Goal: Task Accomplishment & Management: Complete application form

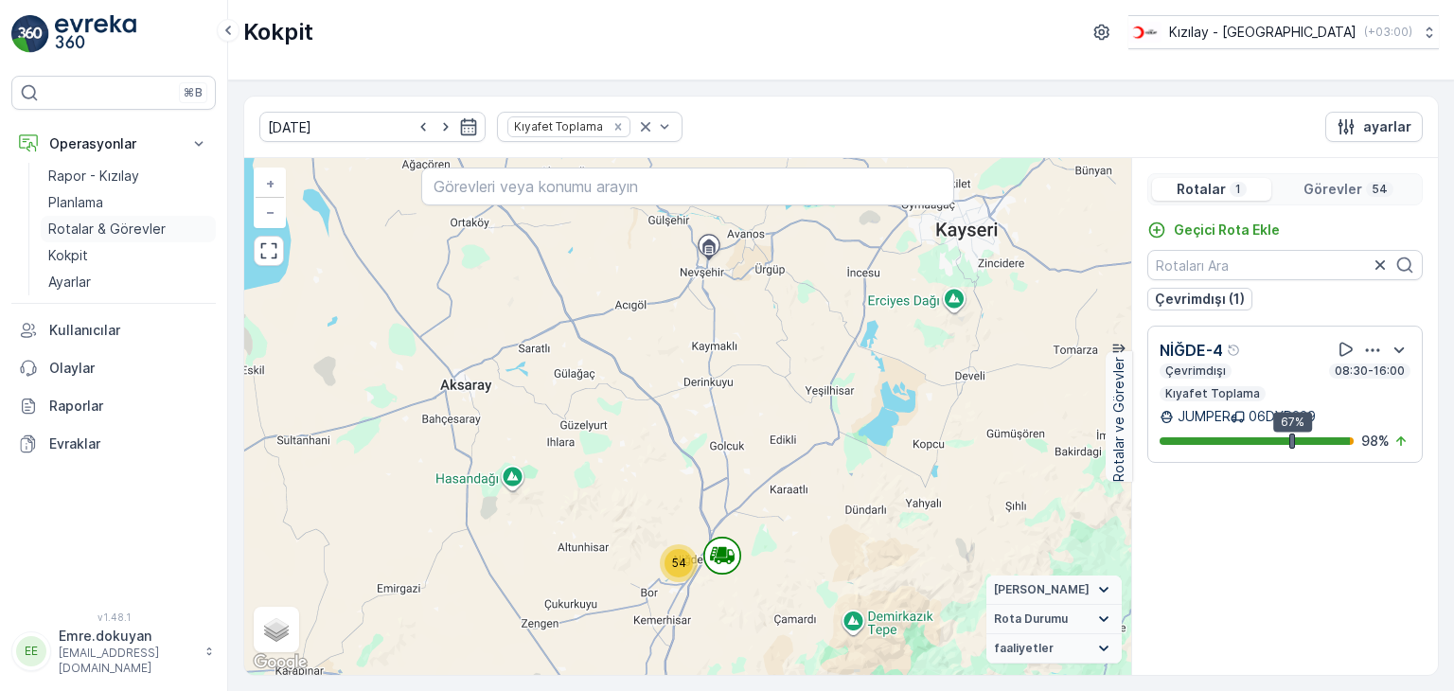
click at [125, 220] on p "Rotalar & Görevler" at bounding box center [106, 229] width 117 height 19
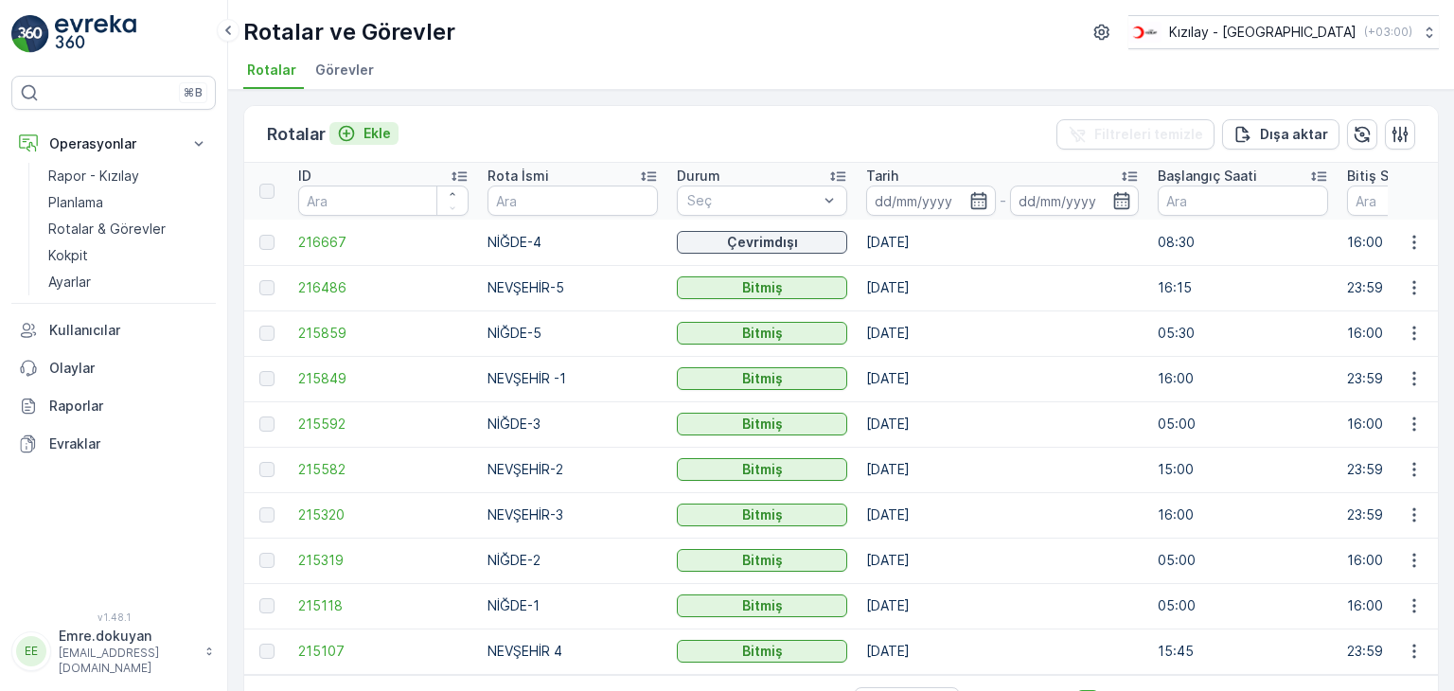
click at [382, 130] on p "Ekle" at bounding box center [376, 133] width 27 height 19
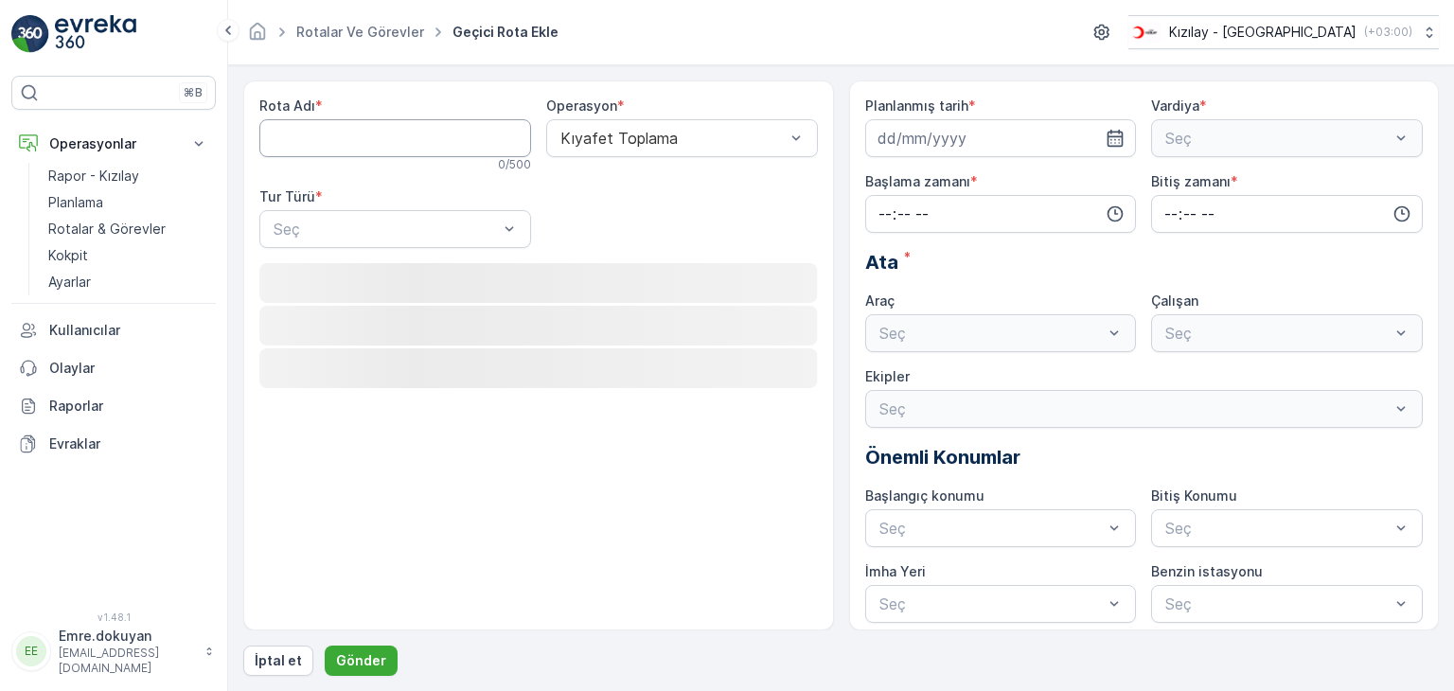
click at [375, 139] on Adı "Rota Adı" at bounding box center [395, 138] width 272 height 38
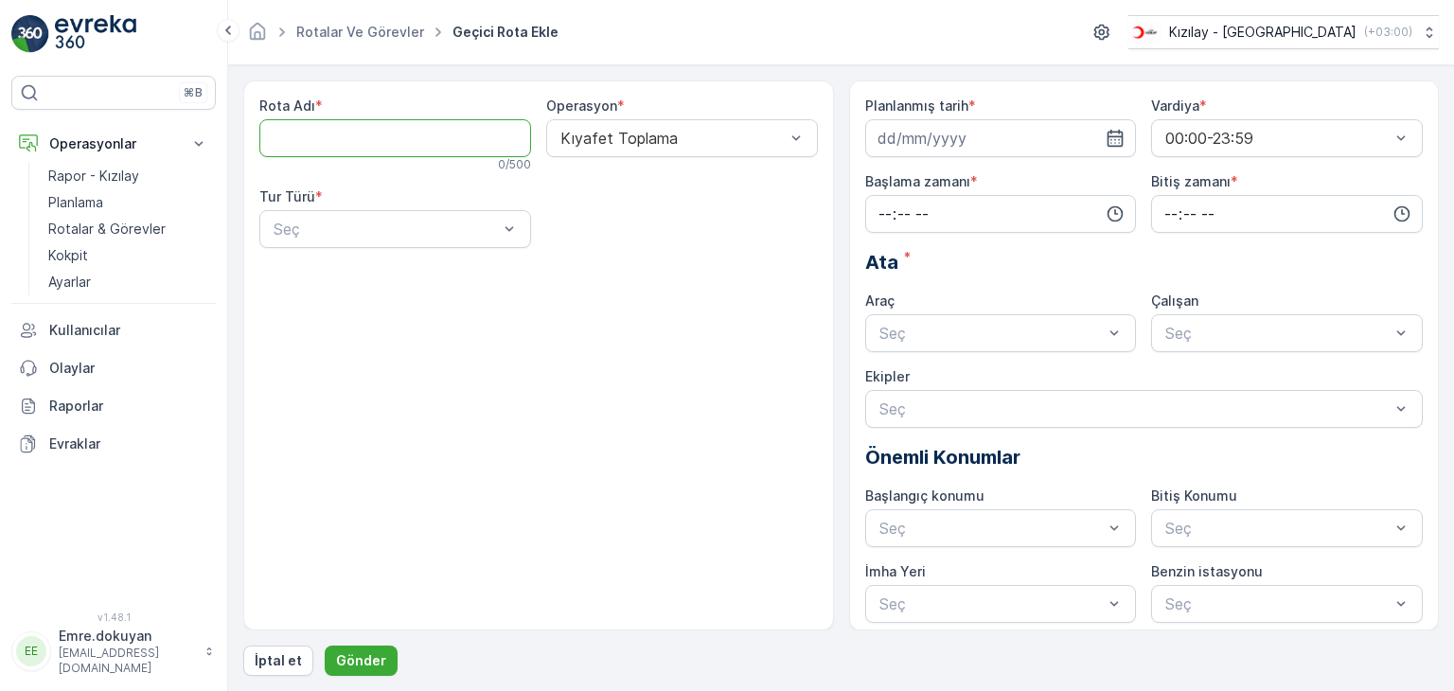
type Adı "NEVŞEHİR 4"
drag, startPoint x: 372, startPoint y: 227, endPoint x: 380, endPoint y: 243, distance: 18.2
click at [371, 227] on div at bounding box center [386, 229] width 228 height 17
click at [377, 270] on div "Statik" at bounding box center [395, 275] width 249 height 17
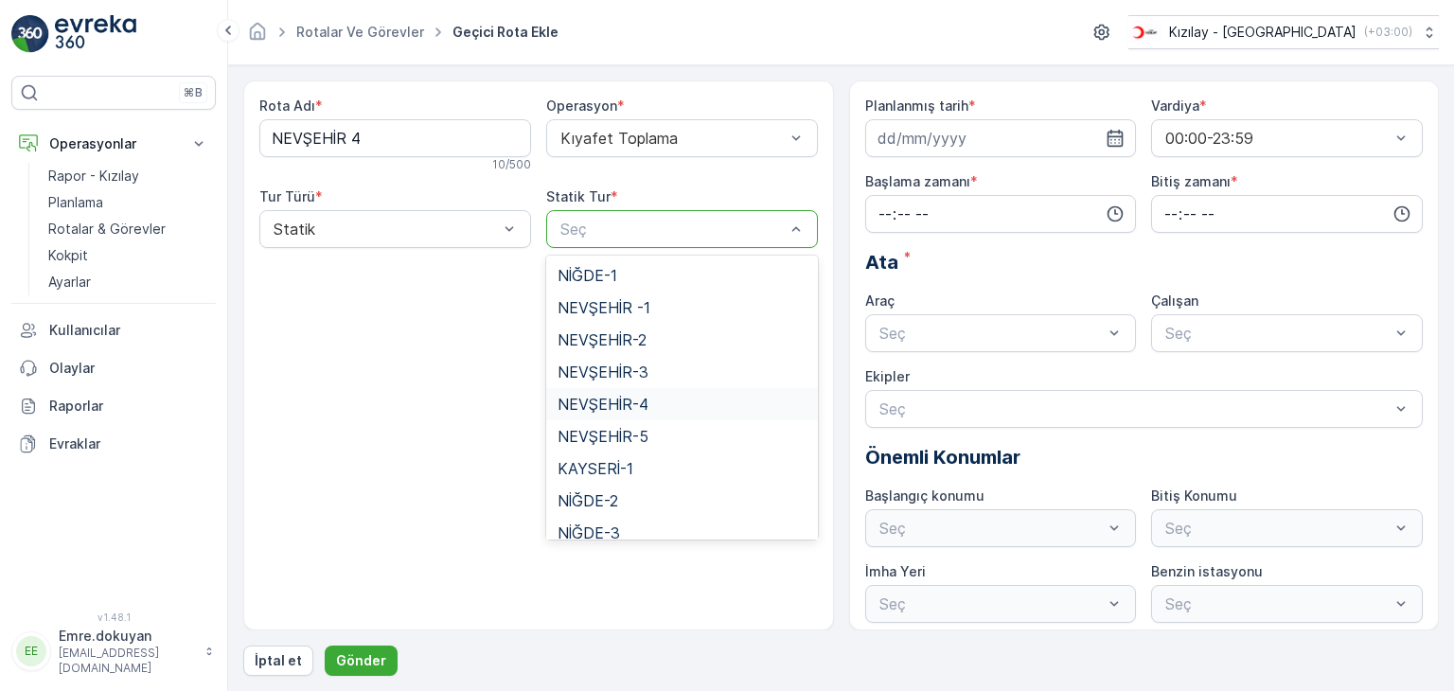
click at [622, 406] on span "NEVŞEHİR-4" at bounding box center [602, 404] width 91 height 17
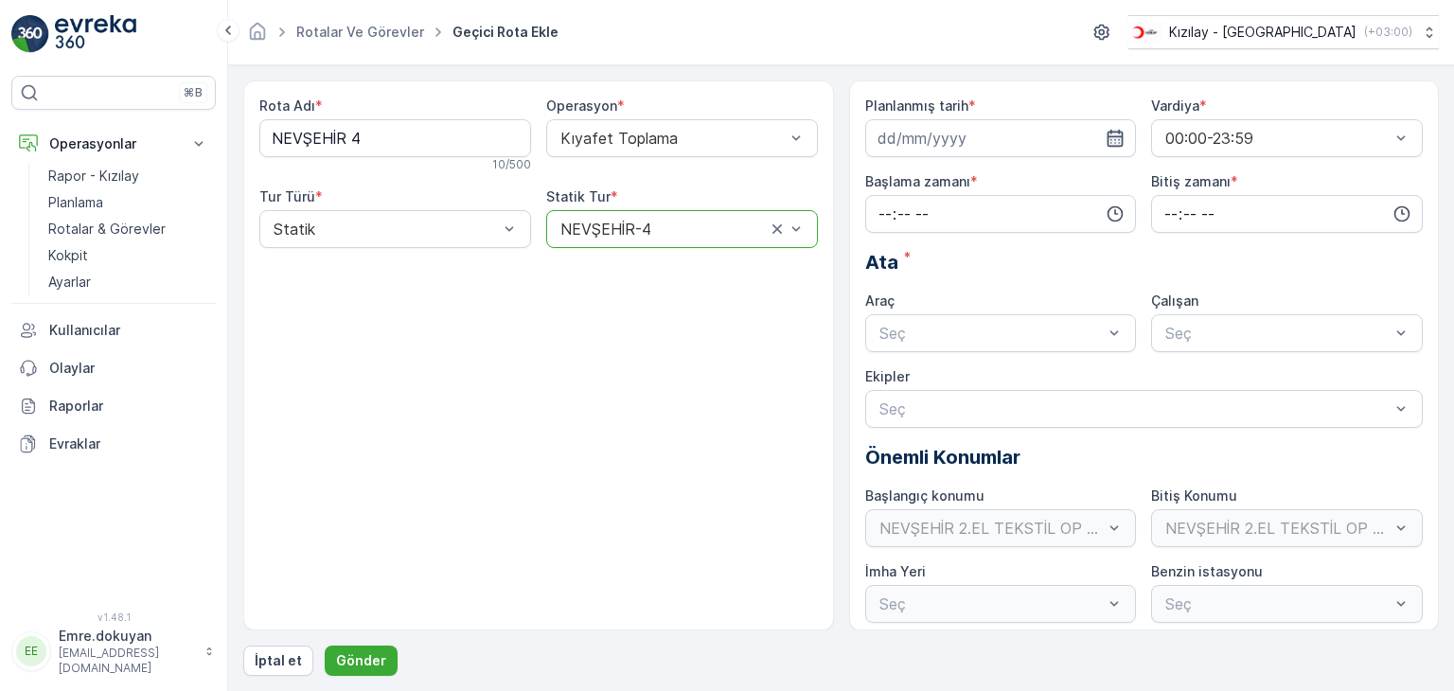
click at [1118, 133] on icon "button" at bounding box center [1115, 138] width 19 height 19
click at [929, 377] on div "19" at bounding box center [931, 371] width 30 height 30
type input "[DATE]"
click at [882, 212] on input "time" at bounding box center [1001, 214] width 272 height 38
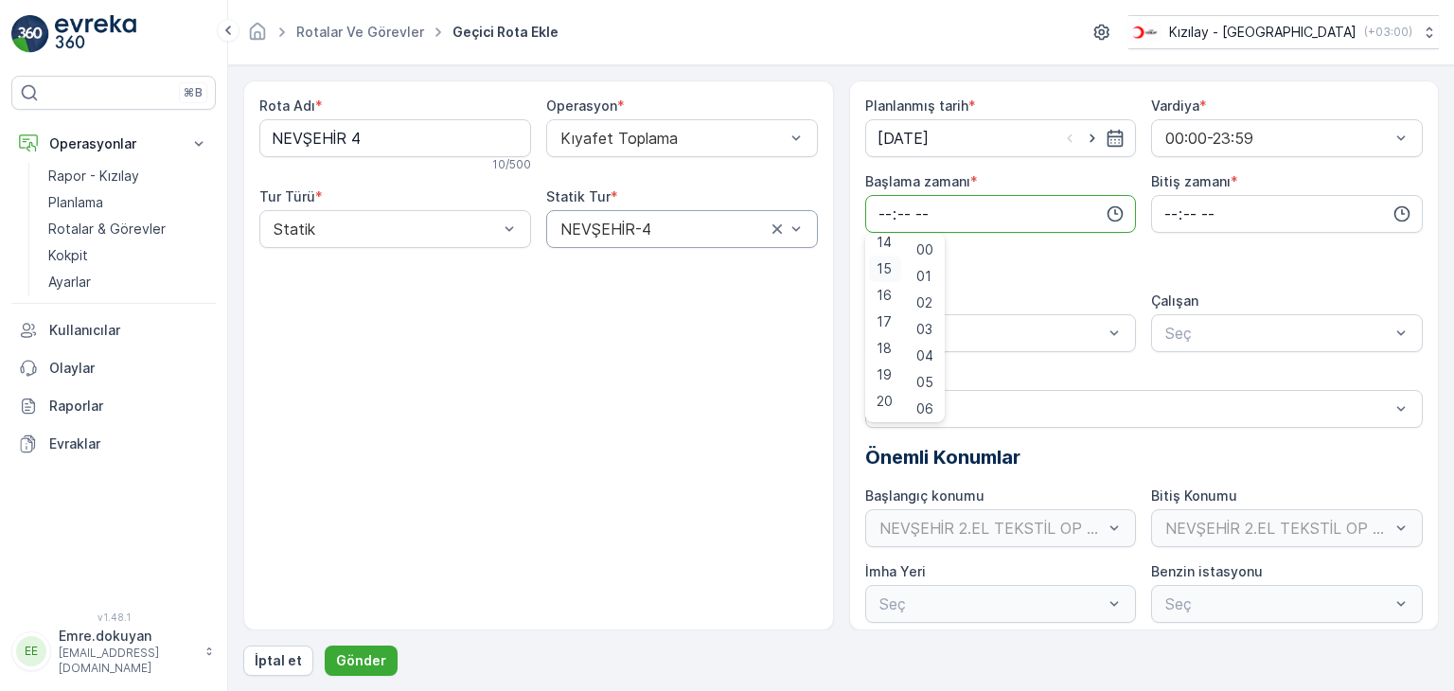
click at [880, 266] on span "15" at bounding box center [883, 268] width 15 height 19
click at [884, 294] on span "16" at bounding box center [883, 295] width 15 height 19
type input "16:00"
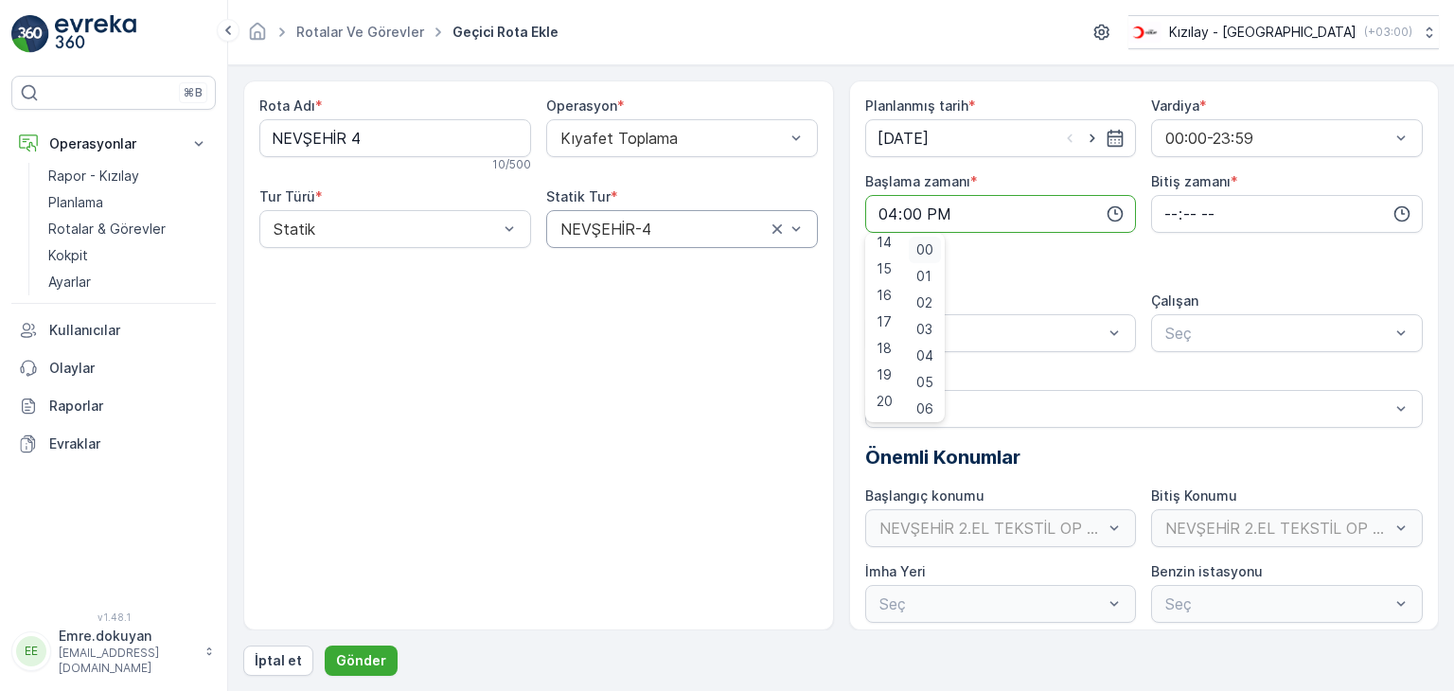
click at [928, 251] on span "00" at bounding box center [924, 249] width 17 height 19
click at [1164, 210] on input "time" at bounding box center [1287, 214] width 272 height 38
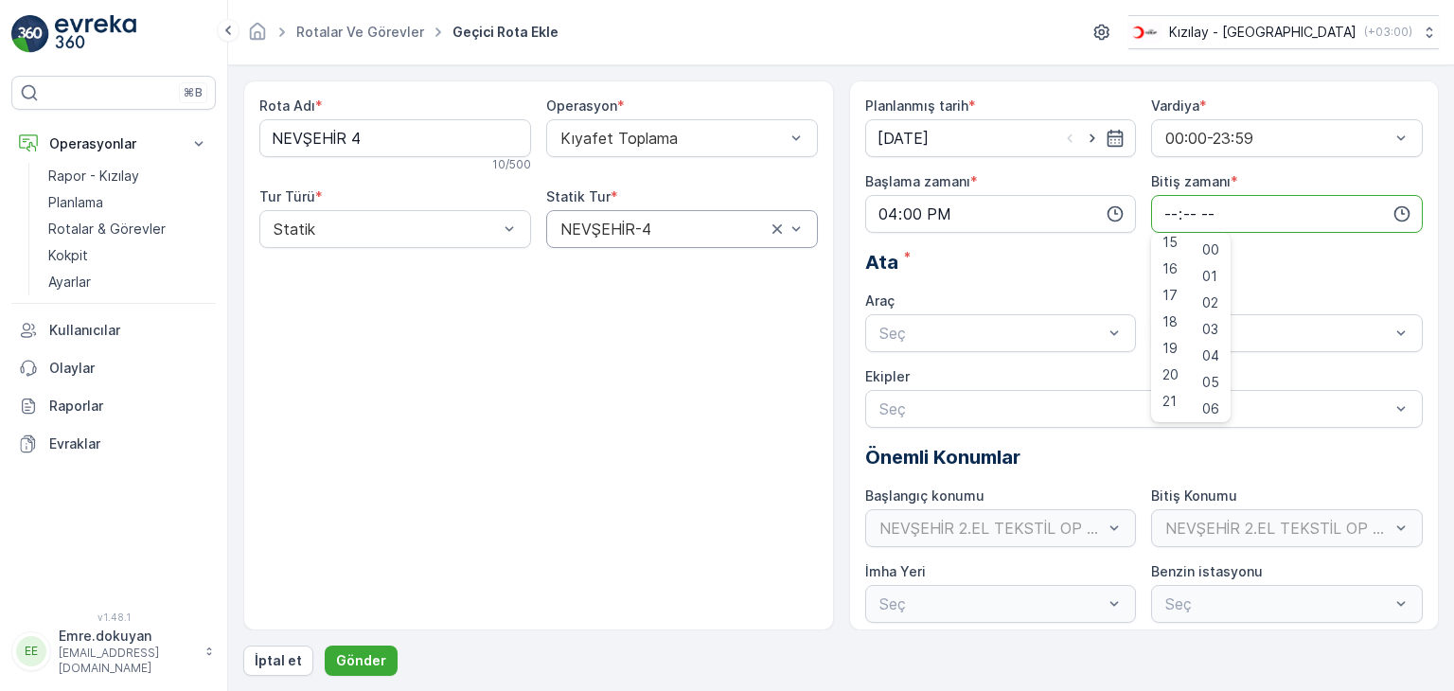
scroll to position [454, 0]
click at [1171, 399] on span "23" at bounding box center [1169, 405] width 15 height 19
click at [1214, 402] on span "59" at bounding box center [1210, 405] width 17 height 19
type input "23:59"
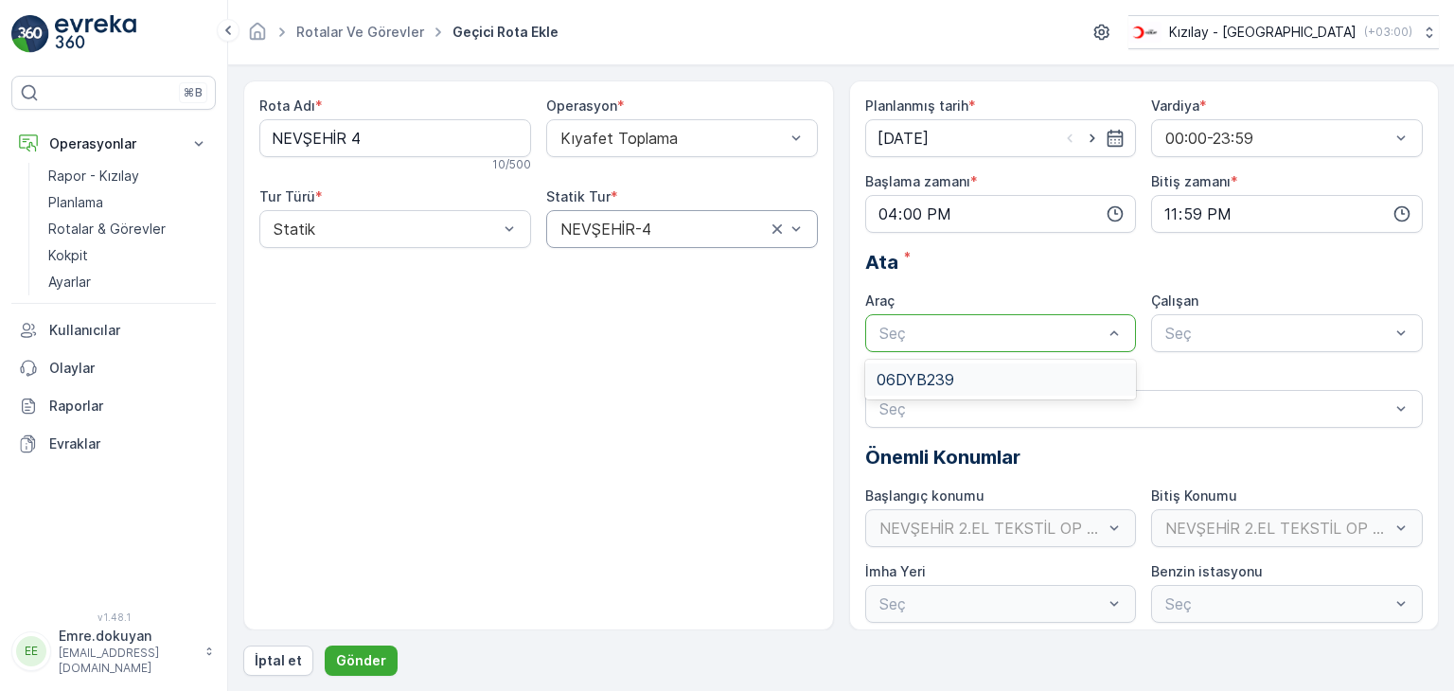
click at [992, 331] on div at bounding box center [991, 333] width 228 height 17
click at [968, 371] on div "06DYB239" at bounding box center [1000, 379] width 249 height 17
click at [1220, 336] on div at bounding box center [1277, 333] width 228 height 17
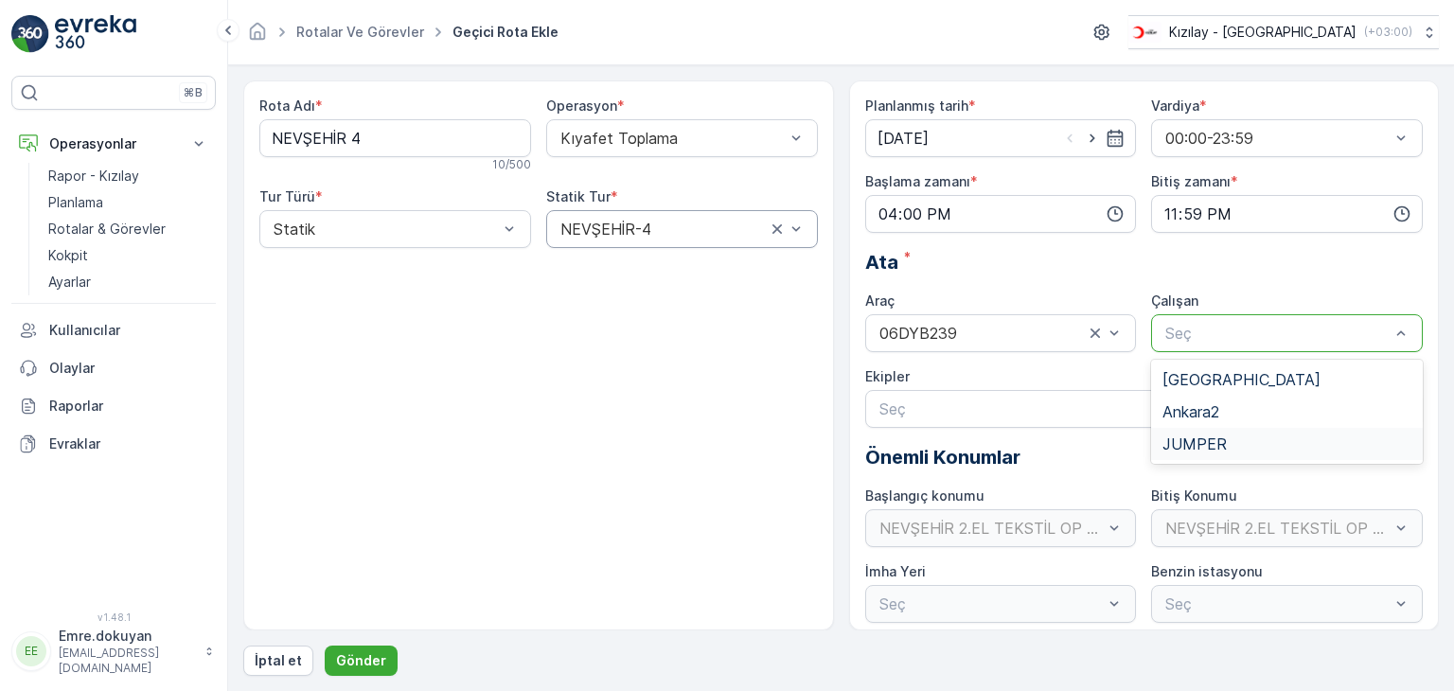
click at [1174, 443] on span "JUMPER" at bounding box center [1194, 443] width 64 height 17
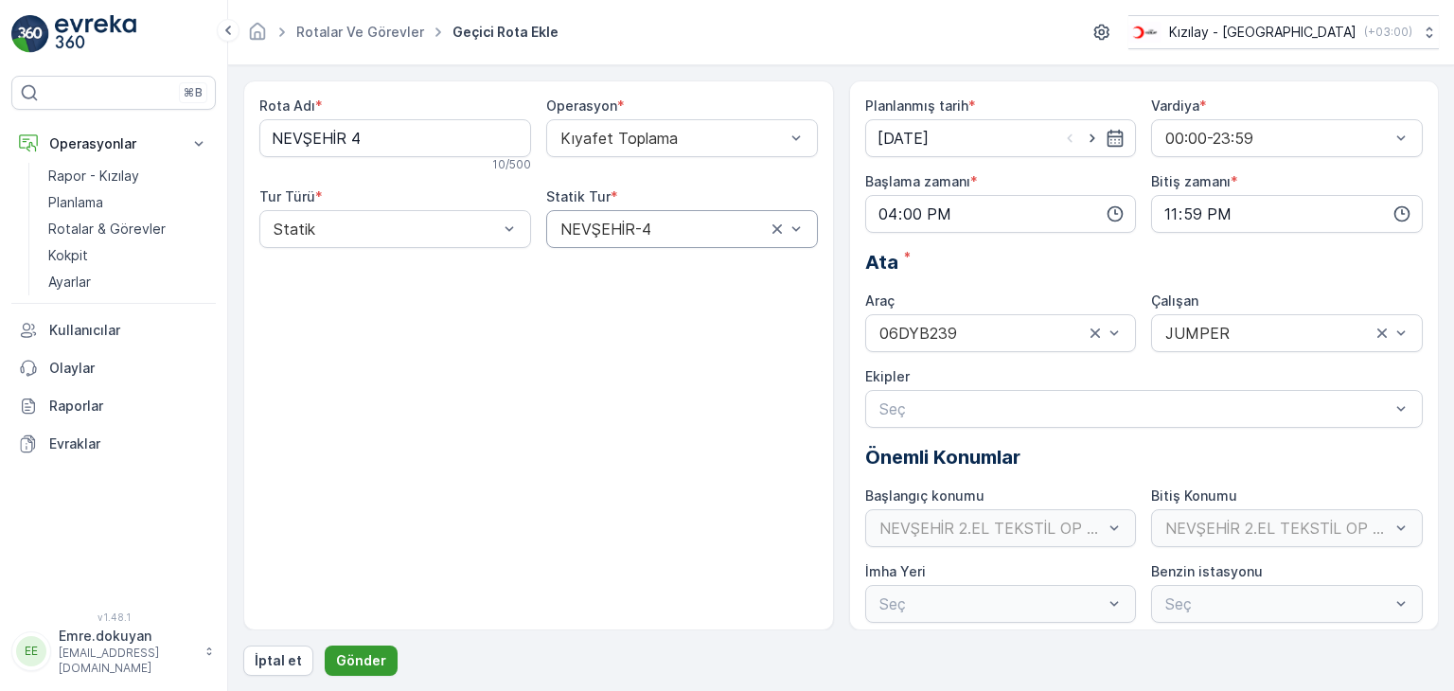
click at [363, 654] on p "Gönder" at bounding box center [361, 660] width 50 height 19
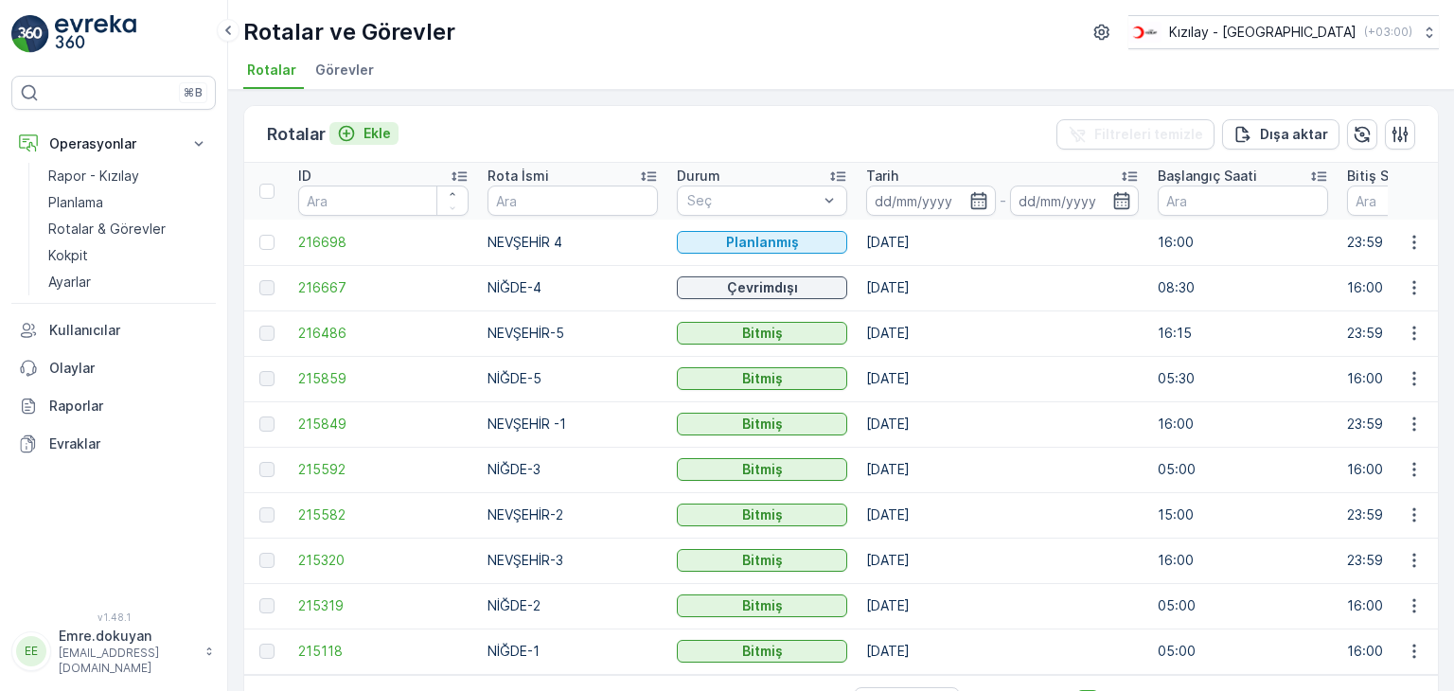
click at [377, 132] on p "Ekle" at bounding box center [376, 133] width 27 height 19
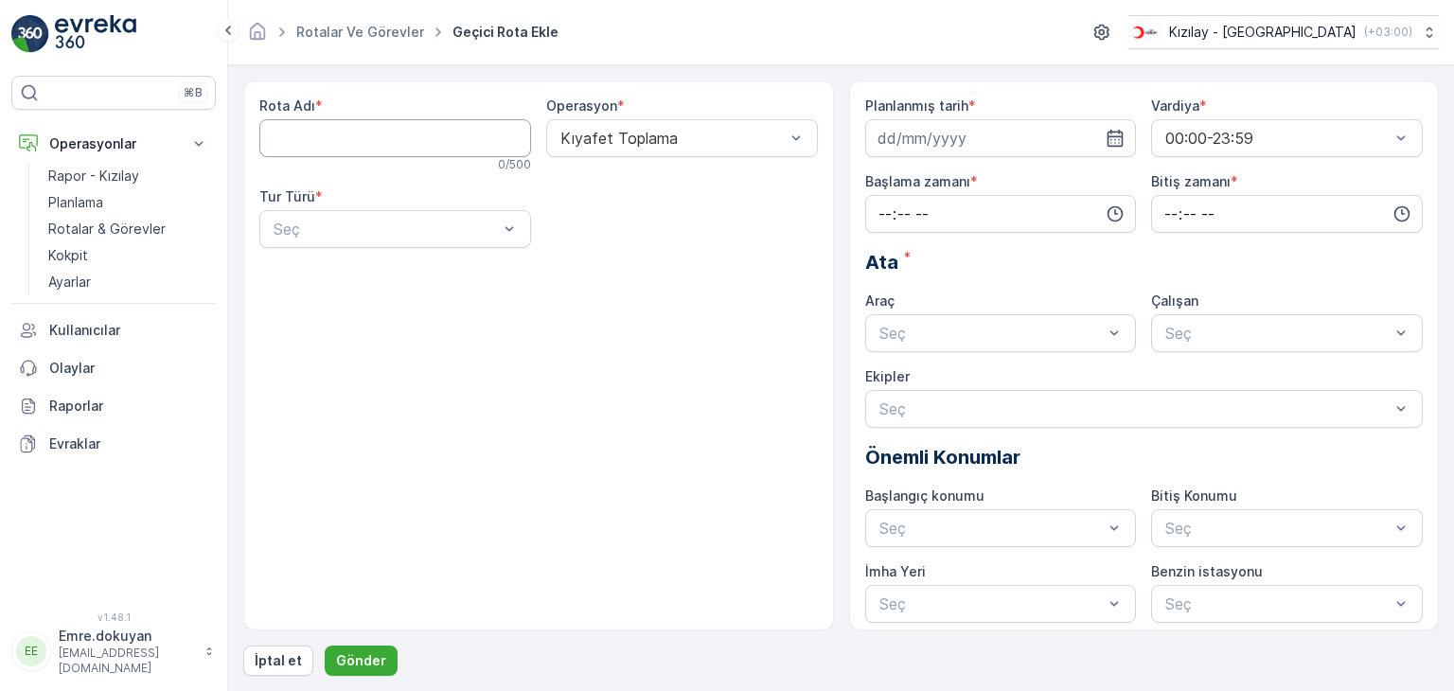
click at [383, 138] on Adı "Rota Adı" at bounding box center [395, 138] width 272 height 38
type Adı "NİĞDE-1"
click at [381, 227] on div at bounding box center [386, 229] width 228 height 17
click at [363, 274] on div "Statik" at bounding box center [395, 275] width 249 height 17
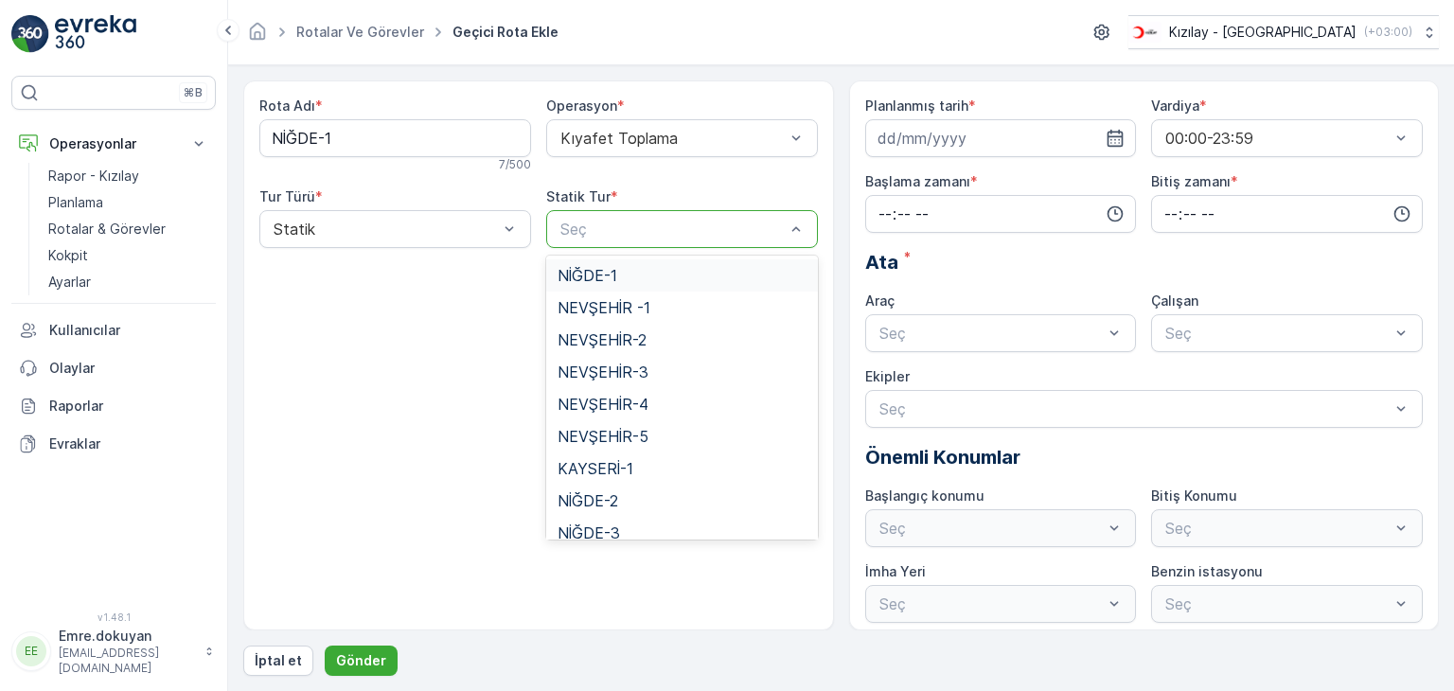
click at [655, 277] on div "NİĞDE-1" at bounding box center [681, 275] width 249 height 17
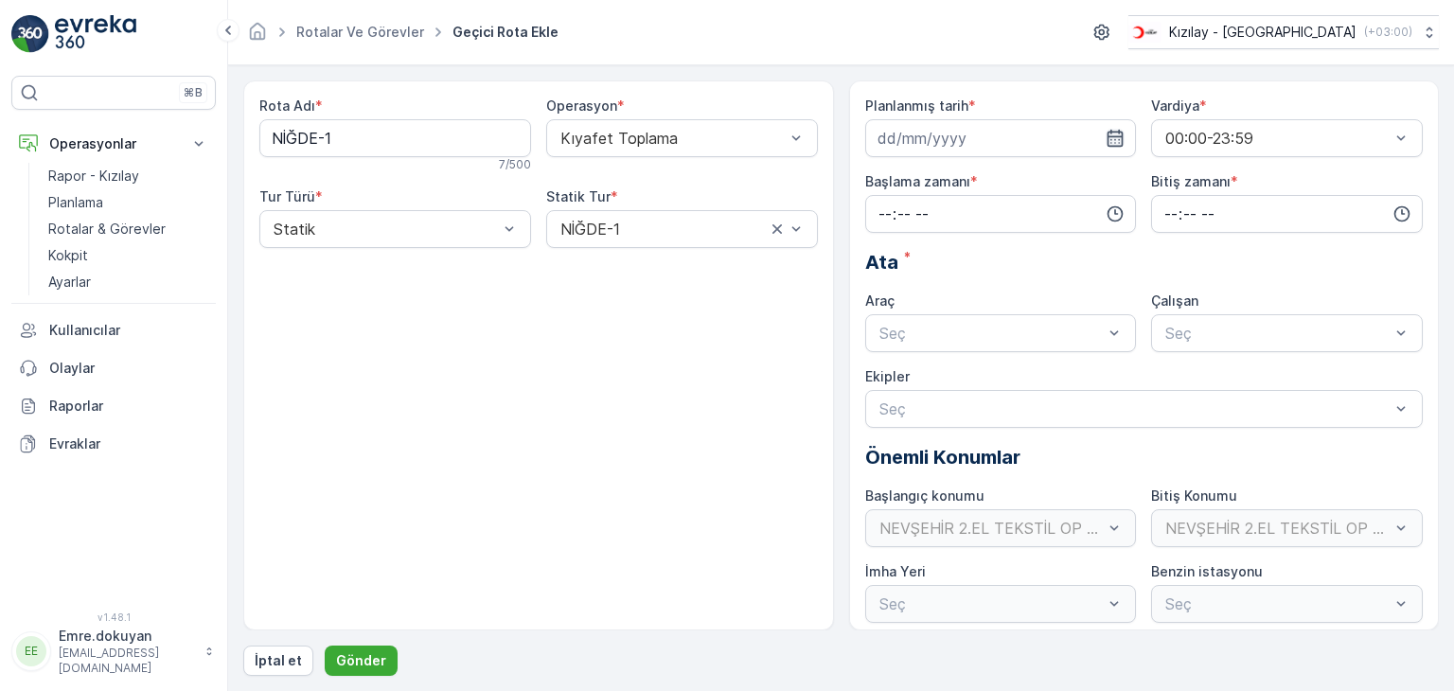
click at [1117, 134] on icon "button" at bounding box center [1115, 138] width 19 height 19
click at [963, 372] on div "20" at bounding box center [965, 371] width 30 height 30
type input "[DATE]"
click at [881, 207] on input "time" at bounding box center [1001, 214] width 272 height 38
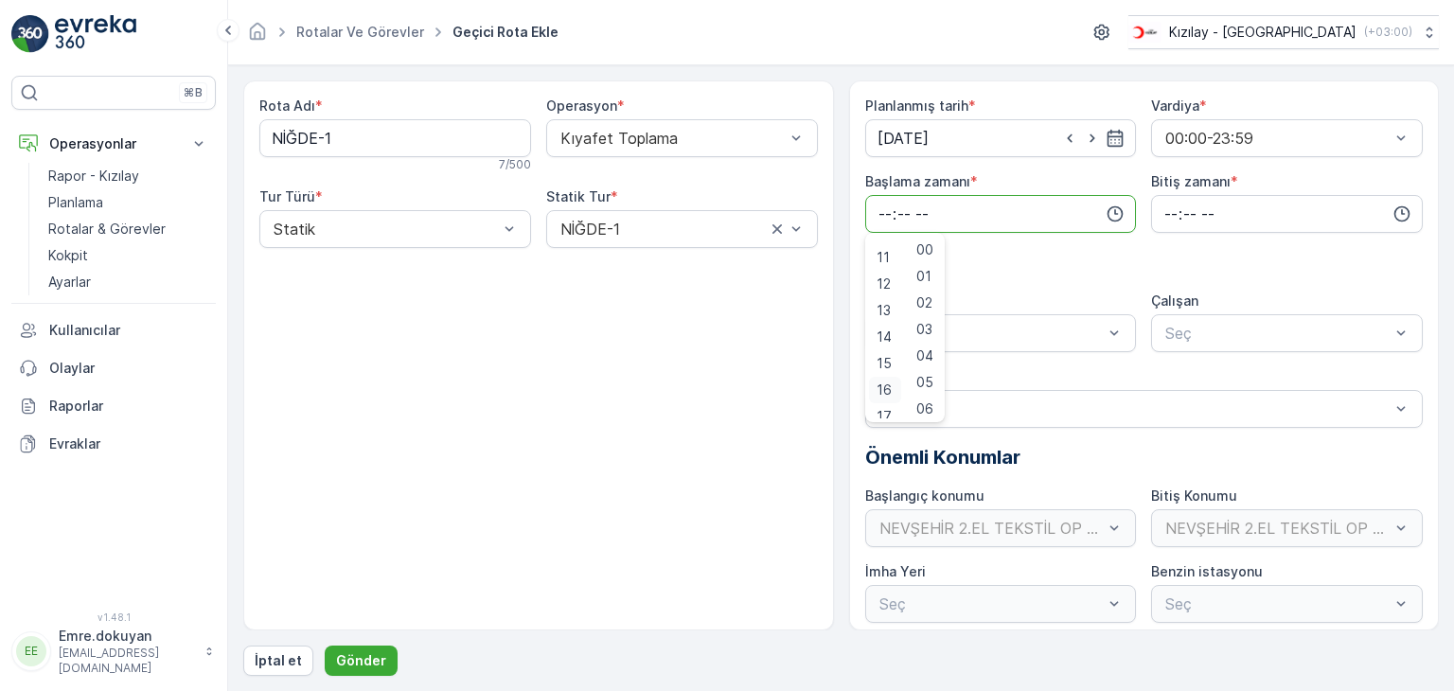
click at [883, 394] on span "16" at bounding box center [883, 389] width 15 height 19
click at [879, 209] on input "16:00" at bounding box center [1001, 214] width 272 height 38
click at [888, 213] on input "16:00" at bounding box center [1001, 214] width 272 height 38
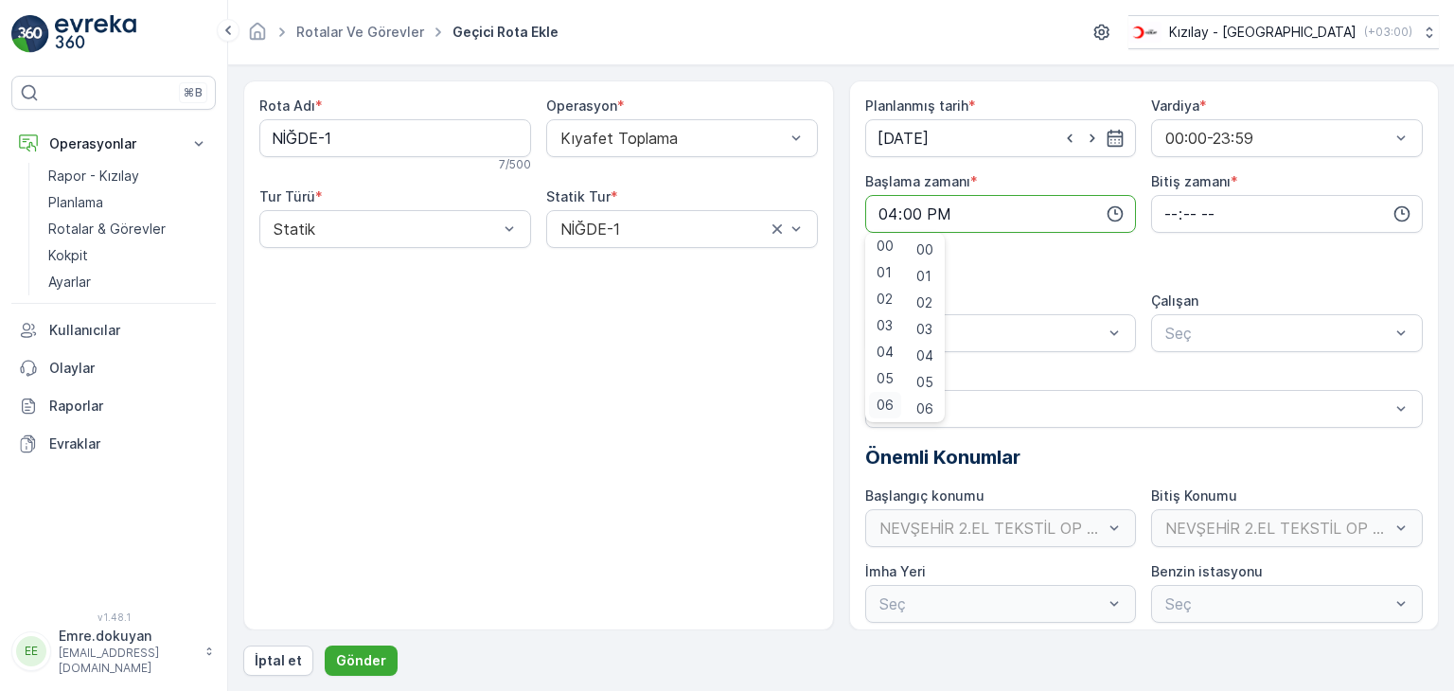
click at [884, 400] on span "06" at bounding box center [884, 405] width 17 height 19
click at [888, 406] on span "06" at bounding box center [884, 405] width 17 height 19
click at [887, 405] on span "06" at bounding box center [884, 405] width 17 height 19
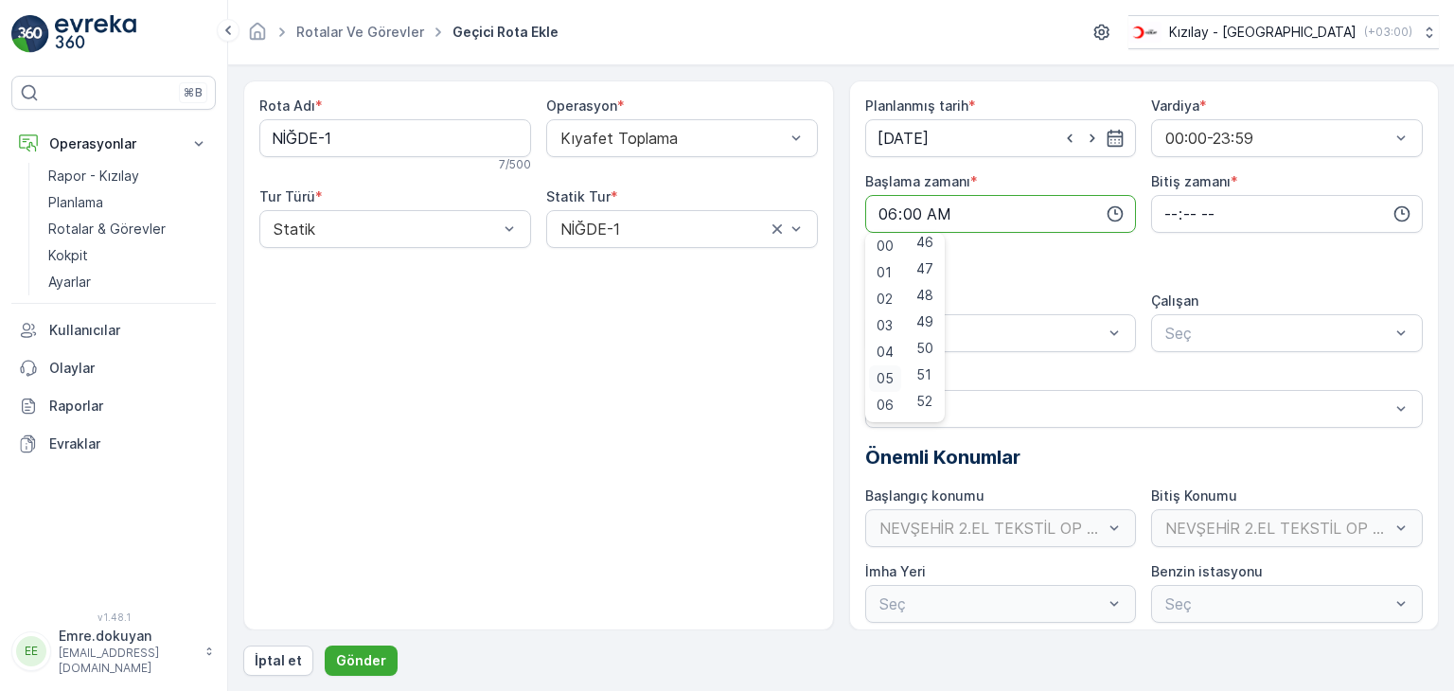
click at [883, 375] on span "05" at bounding box center [884, 378] width 17 height 19
click at [929, 362] on span "15" at bounding box center [923, 367] width 15 height 19
type input "05:15"
click at [1170, 207] on input "time" at bounding box center [1287, 214] width 272 height 38
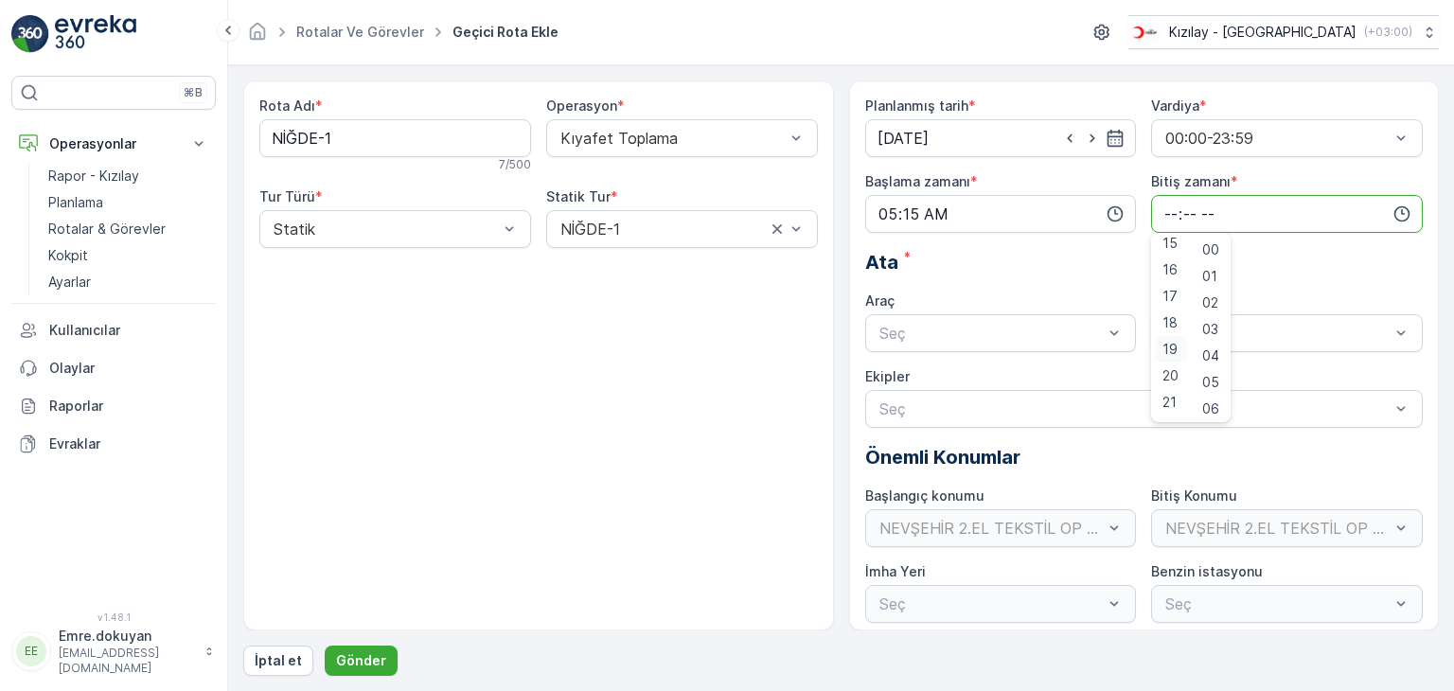
scroll to position [360, 0]
click at [1169, 314] on span "16" at bounding box center [1169, 314] width 15 height 19
type input "16:00"
click at [1212, 251] on span "00" at bounding box center [1210, 249] width 17 height 19
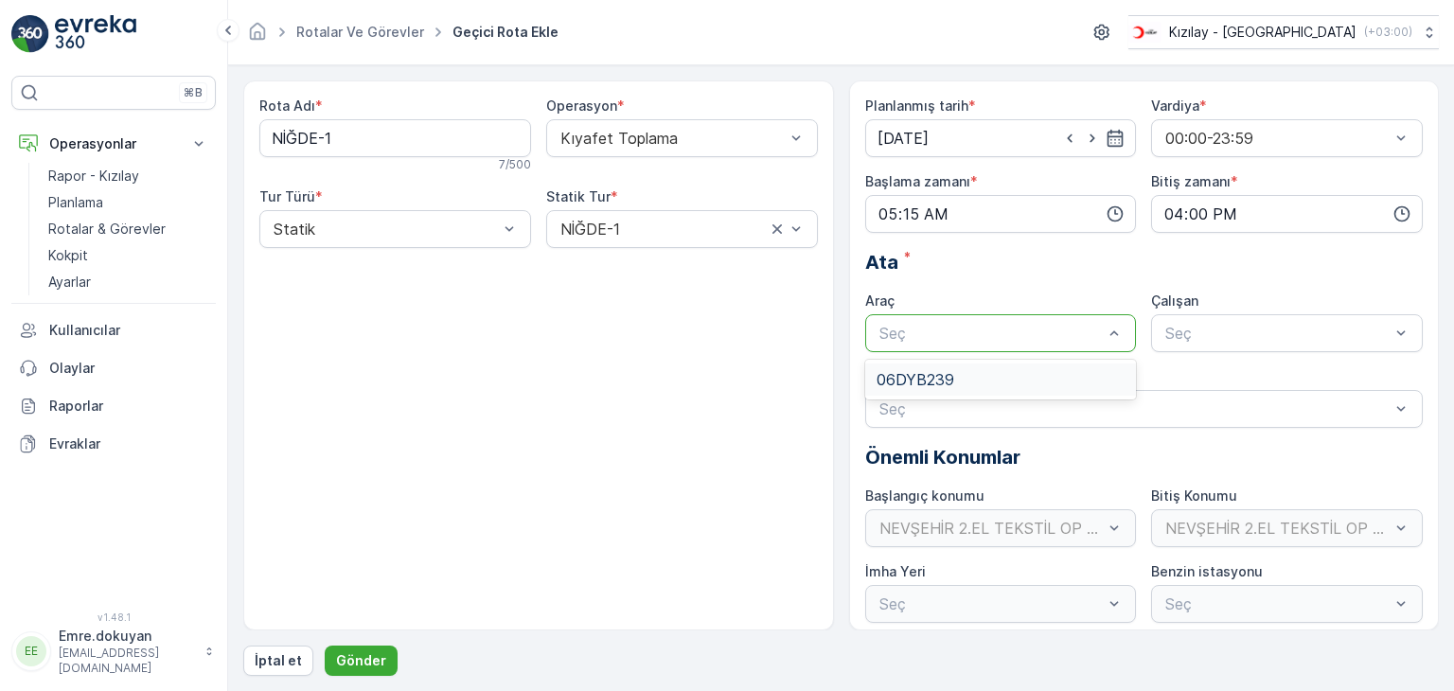
click at [909, 325] on div at bounding box center [991, 333] width 228 height 17
click at [924, 367] on div "06DYB239" at bounding box center [1001, 379] width 272 height 32
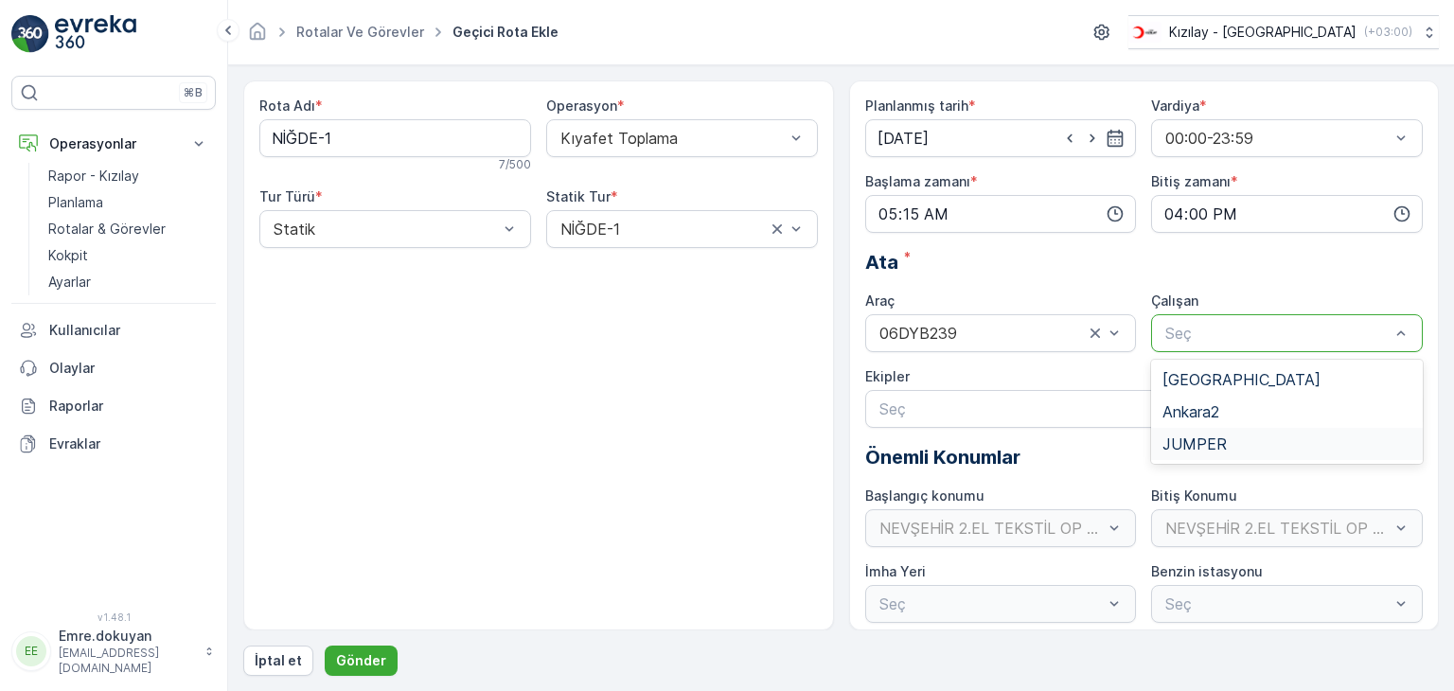
click at [1227, 445] on div "JUMPER" at bounding box center [1286, 443] width 249 height 17
click at [365, 660] on p "Gönder" at bounding box center [361, 660] width 50 height 19
